Goal: Complete application form

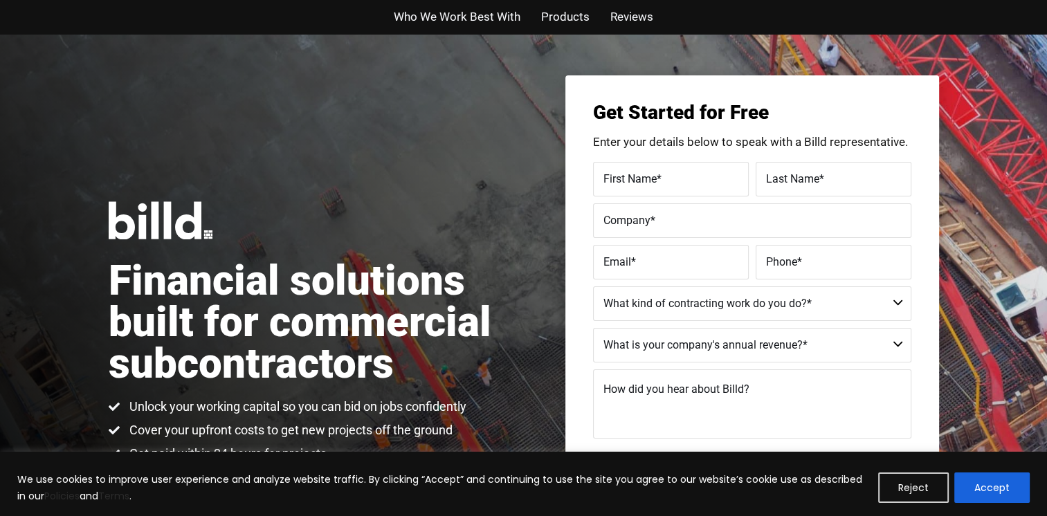
click at [895, 304] on select "Commercial Commercial and Residential Residential Not a Contractor" at bounding box center [752, 303] width 318 height 35
select select "Commercial and Residential"
click at [593, 286] on select "Commercial Commercial and Residential Residential Not a Contractor" at bounding box center [752, 303] width 318 height 35
click at [709, 347] on select "$40M + $25M - $40M $8M - $25M $4M - $8M $2M - $4M $1M - $2M Less than $1M" at bounding box center [752, 345] width 318 height 35
select select "Less than $1M"
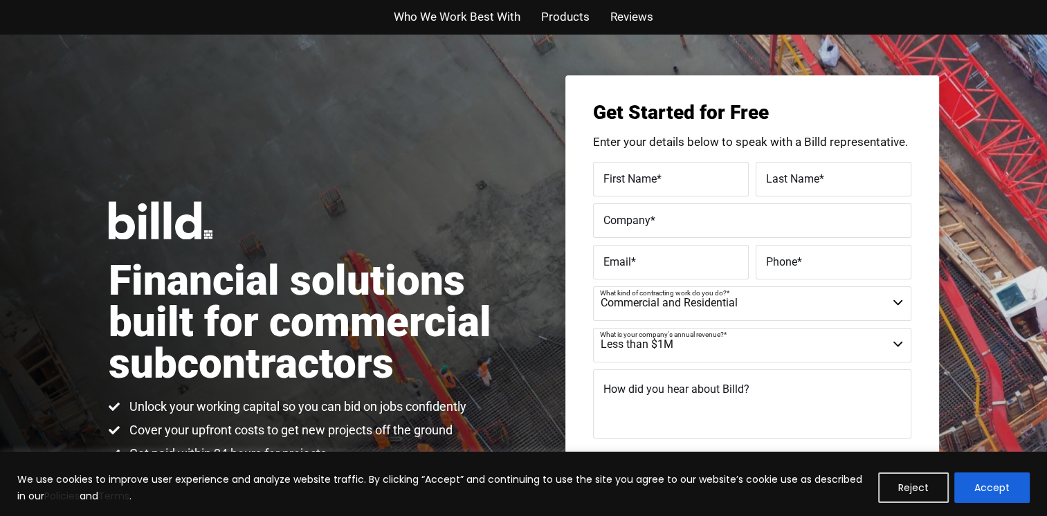
click at [593, 328] on select "$40M + $25M - $40M $8M - $25M $4M - $8M $2M - $4M $1M - $2M Less than $1M" at bounding box center [752, 345] width 318 height 35
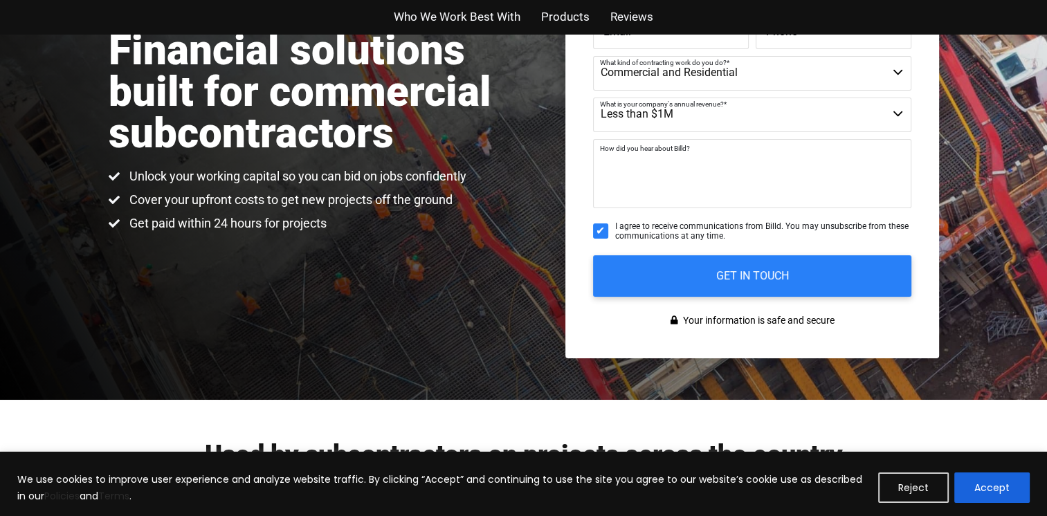
click at [637, 190] on textarea "How did you hear about Billd?" at bounding box center [752, 173] width 318 height 69
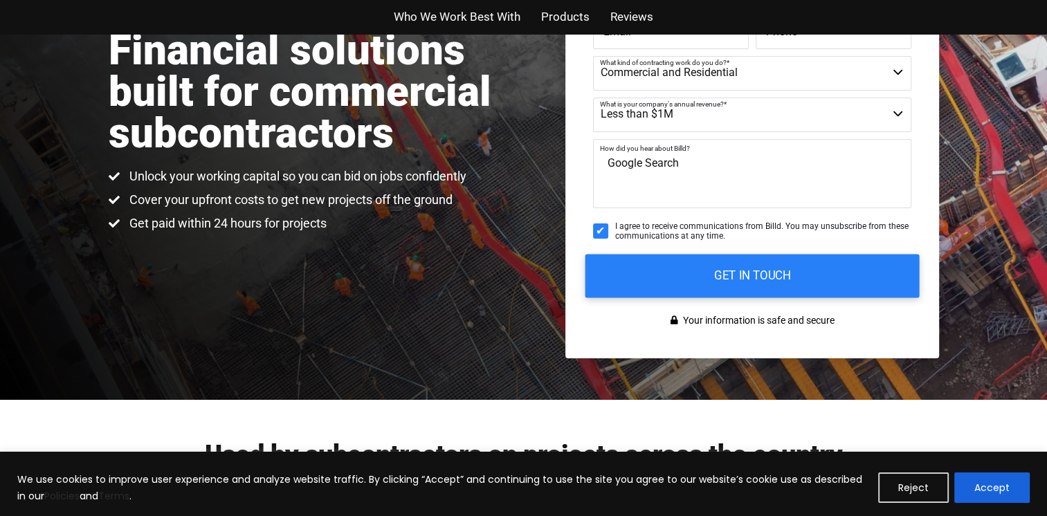
type textarea "Google Search"
click at [775, 275] on input "GET IN TOUCH" at bounding box center [752, 276] width 334 height 44
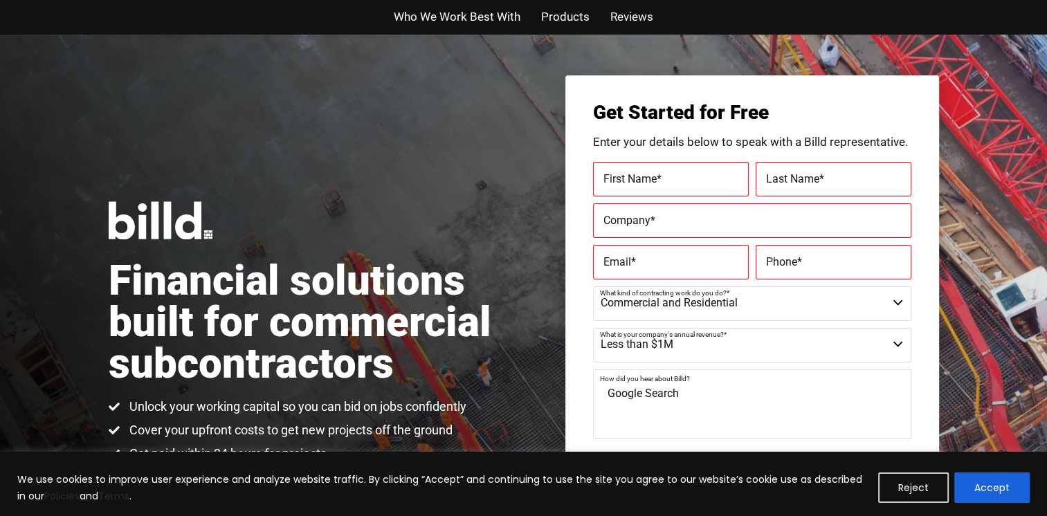
click at [695, 174] on label "First Name *" at bounding box center [670, 179] width 135 height 20
click at [695, 174] on input "First Name *" at bounding box center [671, 179] width 156 height 35
type input "Joe"
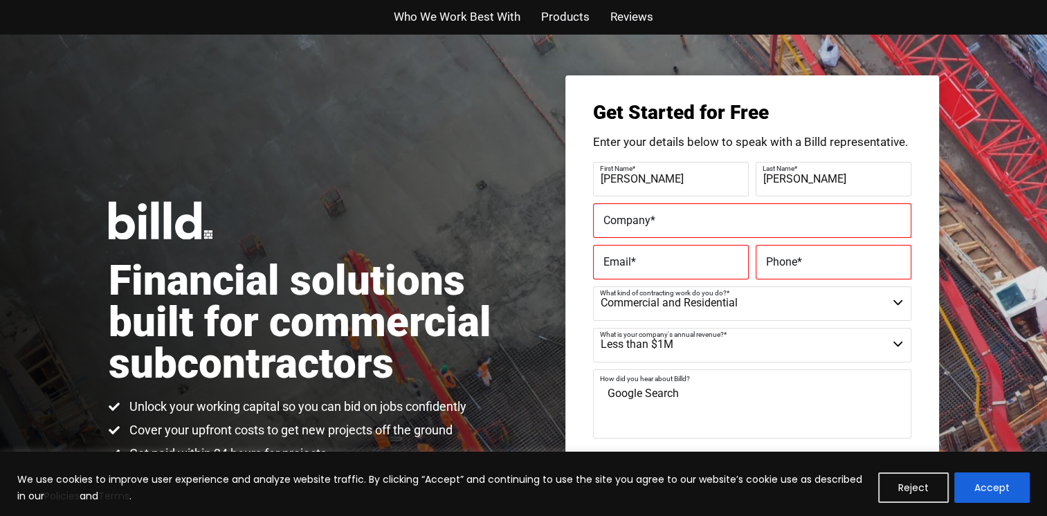
type input "Mataele"
click at [689, 226] on label "Company *" at bounding box center [752, 220] width 298 height 20
click at [689, 226] on input "Company *" at bounding box center [752, 220] width 318 height 35
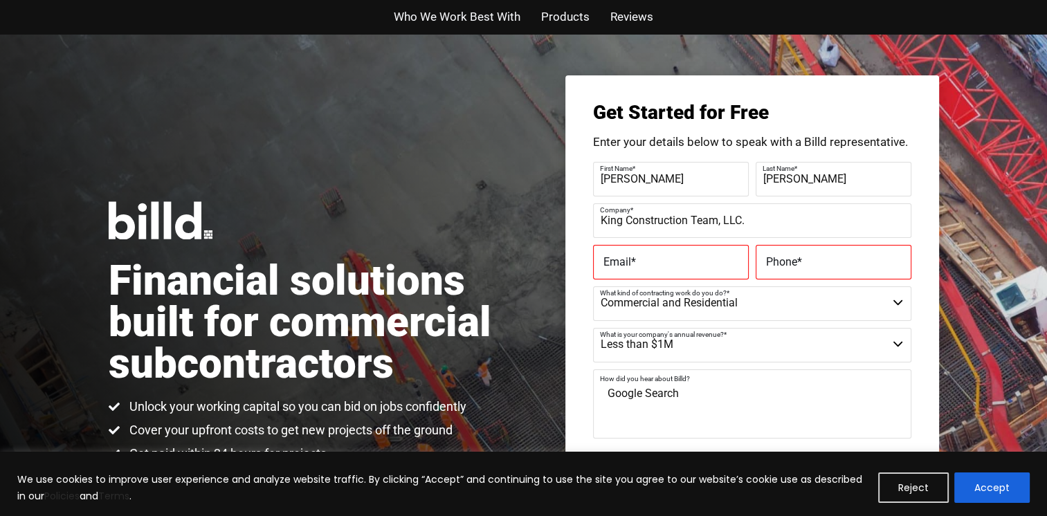
type input "King Construction Team, LLC."
click at [825, 401] on textarea "Google Search" at bounding box center [752, 403] width 318 height 69
click at [671, 259] on label "Email *" at bounding box center [670, 262] width 135 height 20
click at [671, 259] on input "Email *" at bounding box center [671, 262] width 156 height 35
click at [837, 258] on label "Phone *" at bounding box center [833, 262] width 135 height 20
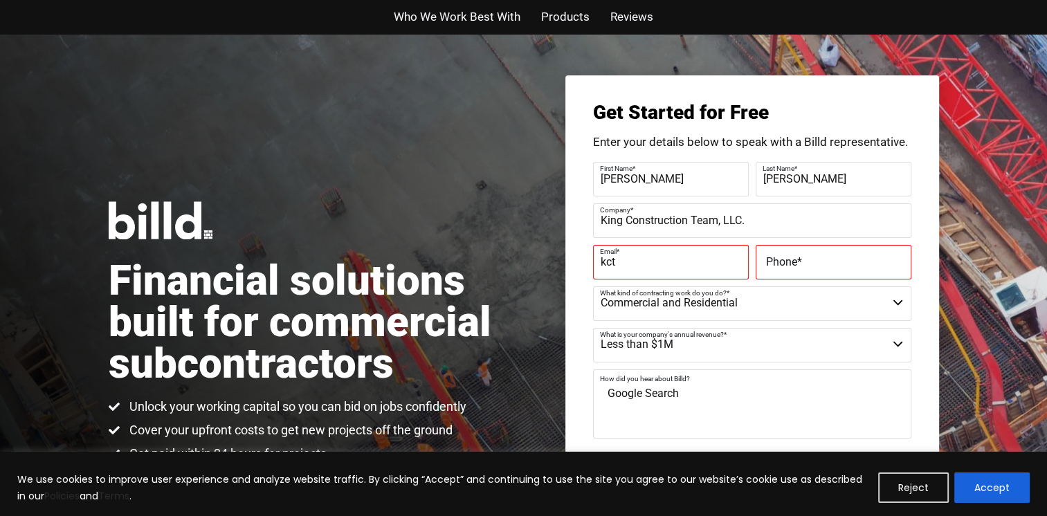
click at [837, 258] on input "Phone *" at bounding box center [834, 262] width 156 height 35
click at [626, 262] on input "kct" at bounding box center [671, 262] width 156 height 35
type input "kct@kingwinteam.com"
type input "(385) 222-8428"
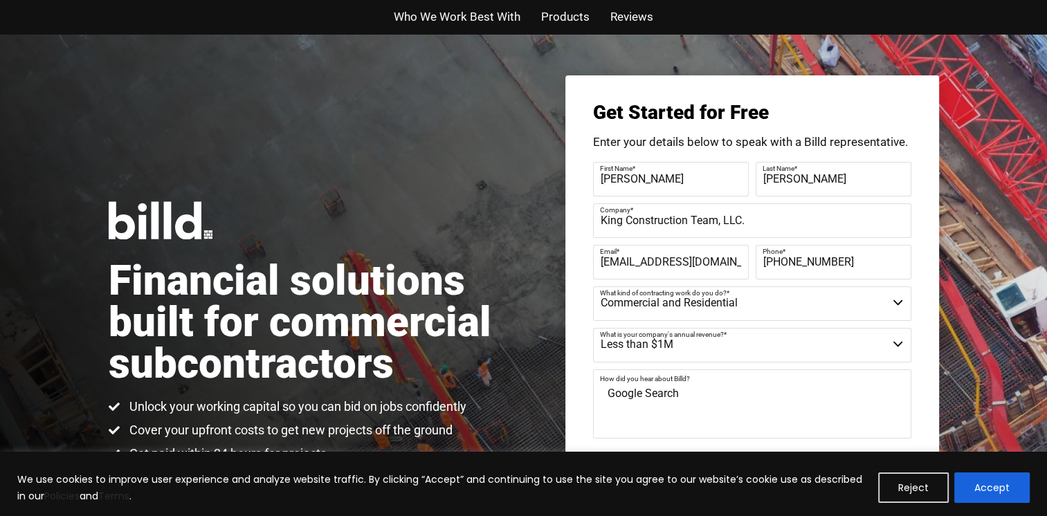
click at [453, 64] on div "Financial solutions built for commercial subcontractors Unlock your working cap…" at bounding box center [523, 332] width 1047 height 596
click at [989, 489] on button "Accept" at bounding box center [991, 488] width 75 height 30
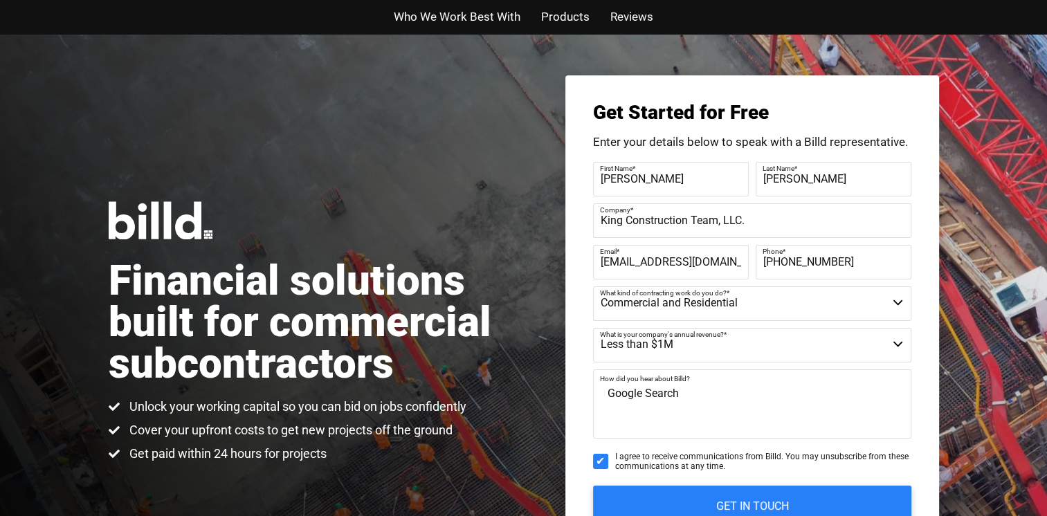
scroll to position [230, 0]
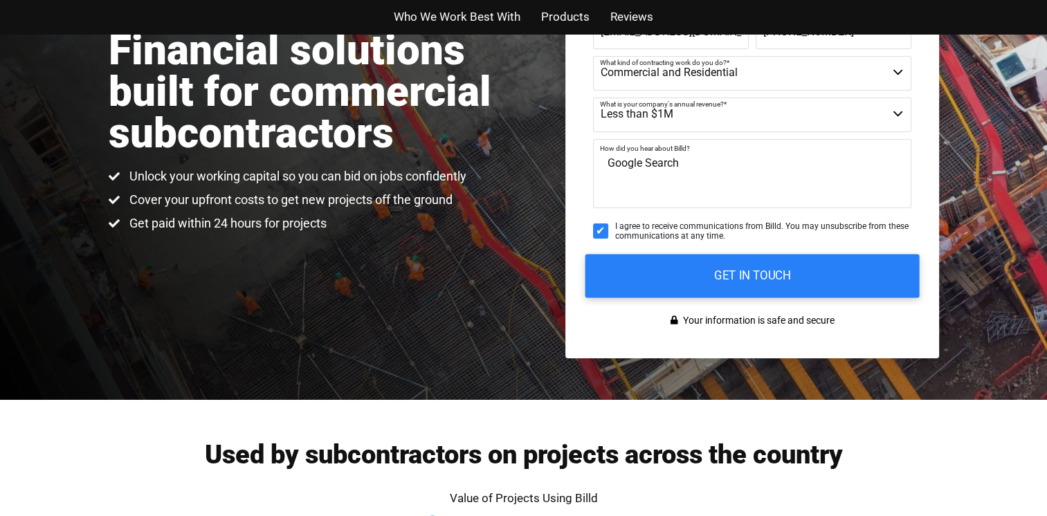
click at [725, 275] on input "GET IN TOUCH" at bounding box center [752, 276] width 334 height 44
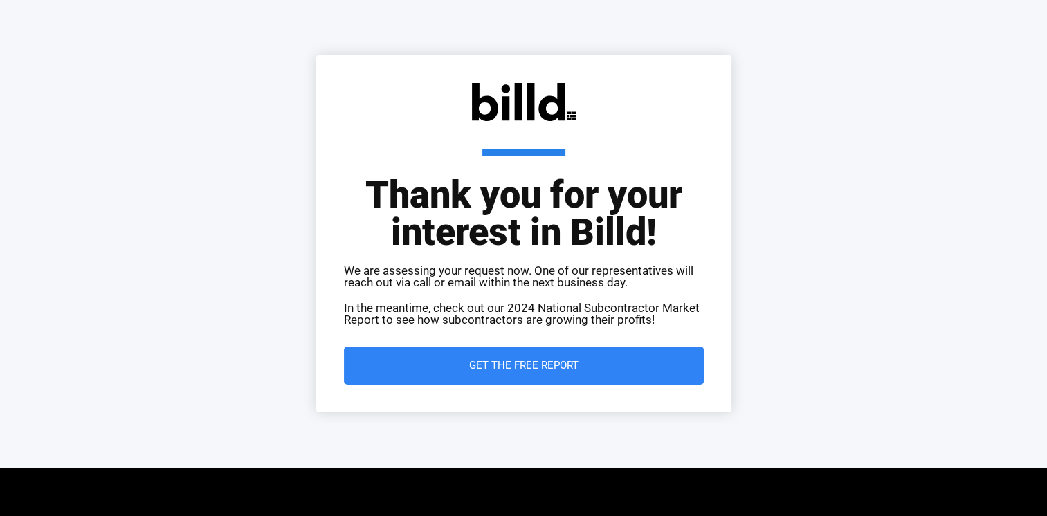
click at [535, 361] on span "Get the Free Report" at bounding box center [523, 366] width 109 height 10
